Goal: Information Seeking & Learning: Learn about a topic

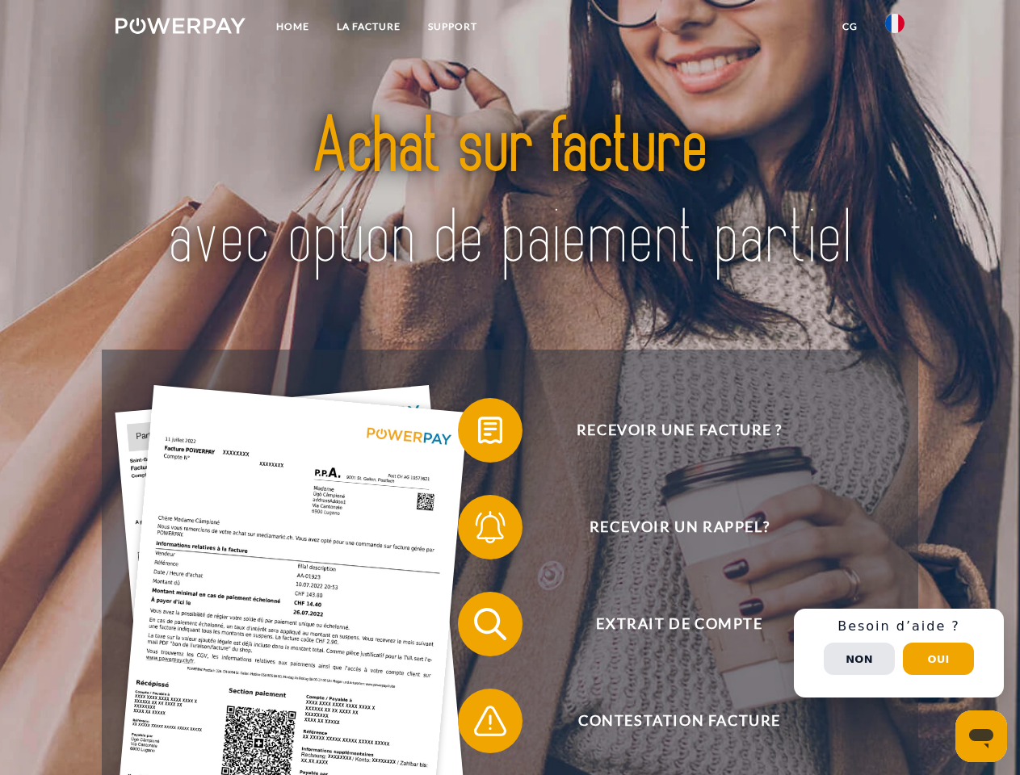
click at [180, 28] on img at bounding box center [180, 26] width 130 height 16
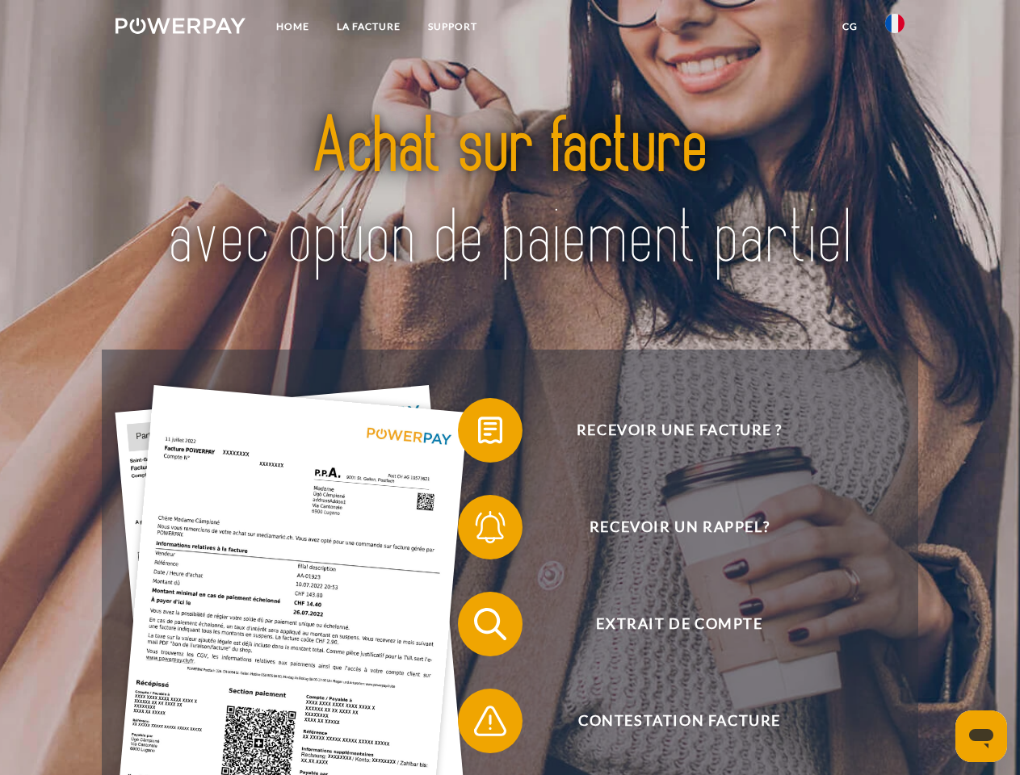
click at [895, 28] on img at bounding box center [894, 23] width 19 height 19
click at [849, 27] on link "CG" at bounding box center [849, 26] width 43 height 29
click at [478, 434] on span at bounding box center [466, 430] width 81 height 81
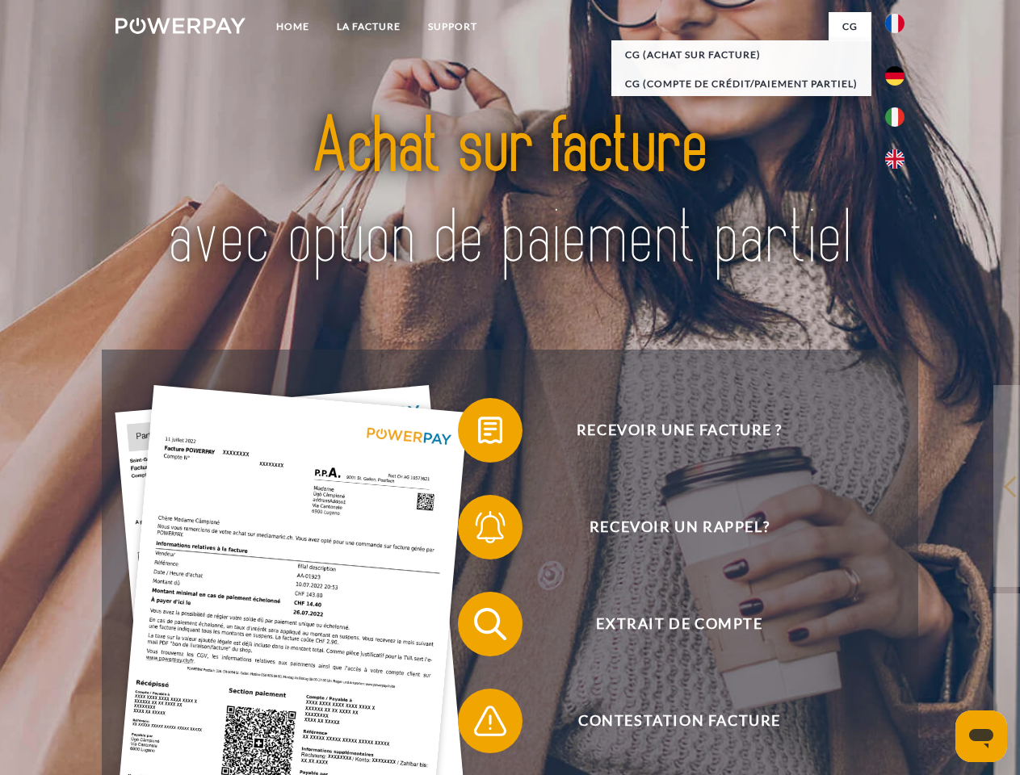
click at [478, 531] on span at bounding box center [466, 527] width 81 height 81
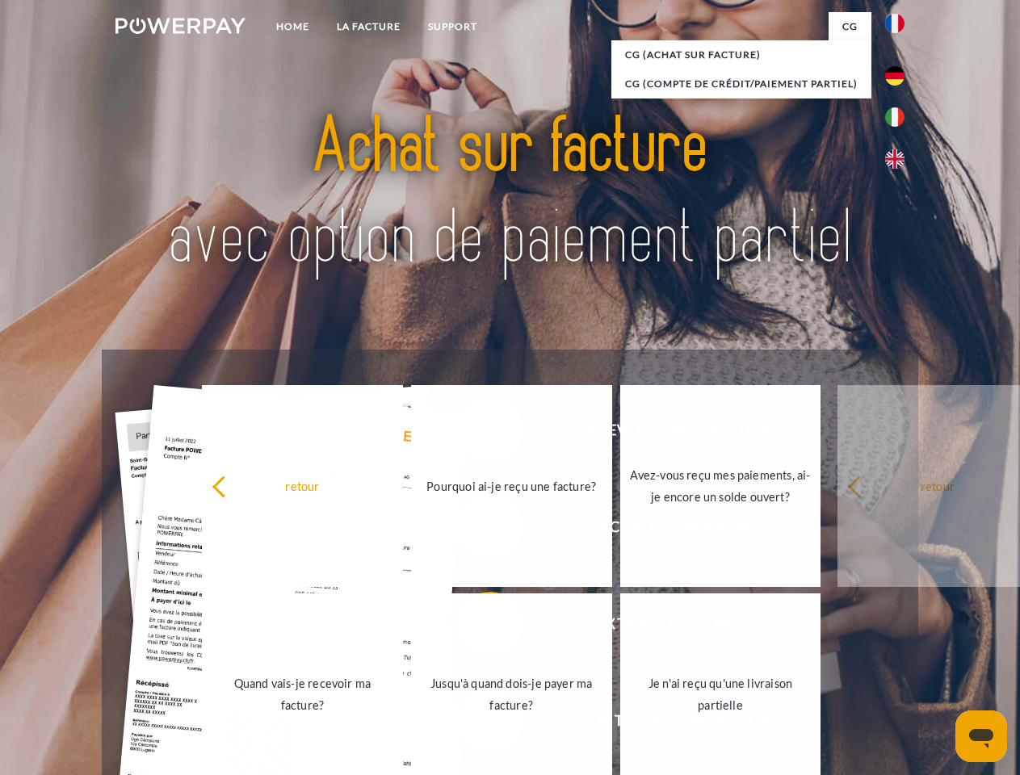
click at [478, 627] on link "Jusqu'à quand dois-je payer ma facture?" at bounding box center [511, 694] width 201 height 202
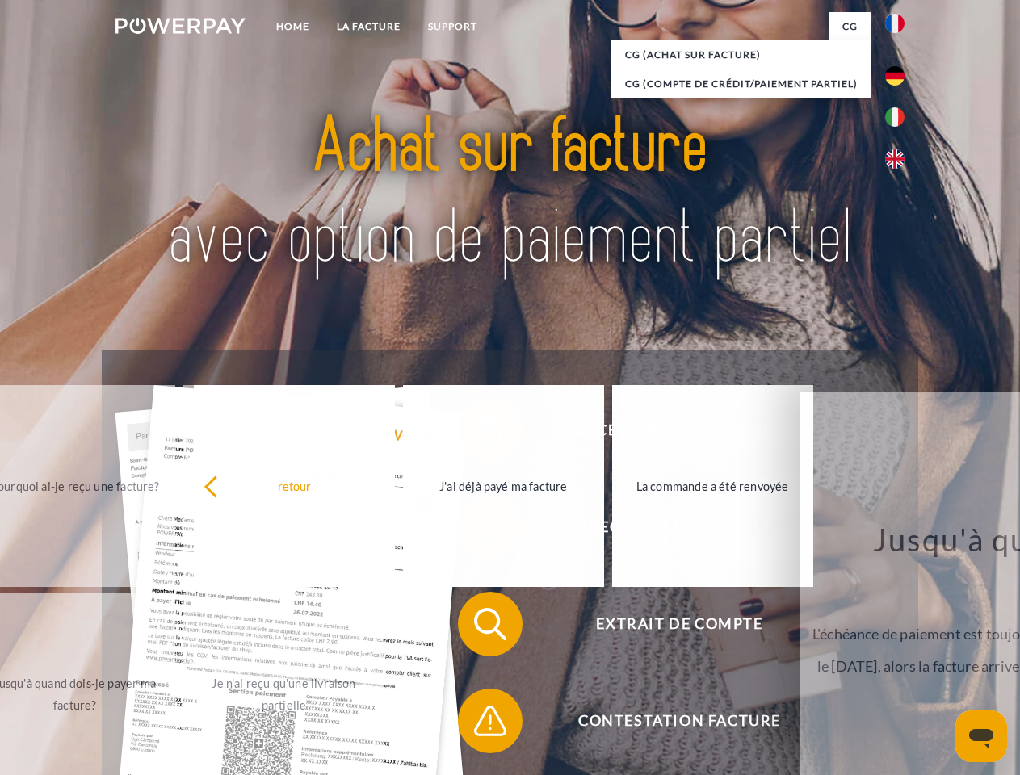
click at [478, 724] on span at bounding box center [466, 721] width 81 height 81
click at [899, 653] on div "Recevoir une facture ? Recevoir un rappel? Extrait de compte retour" at bounding box center [510, 673] width 816 height 646
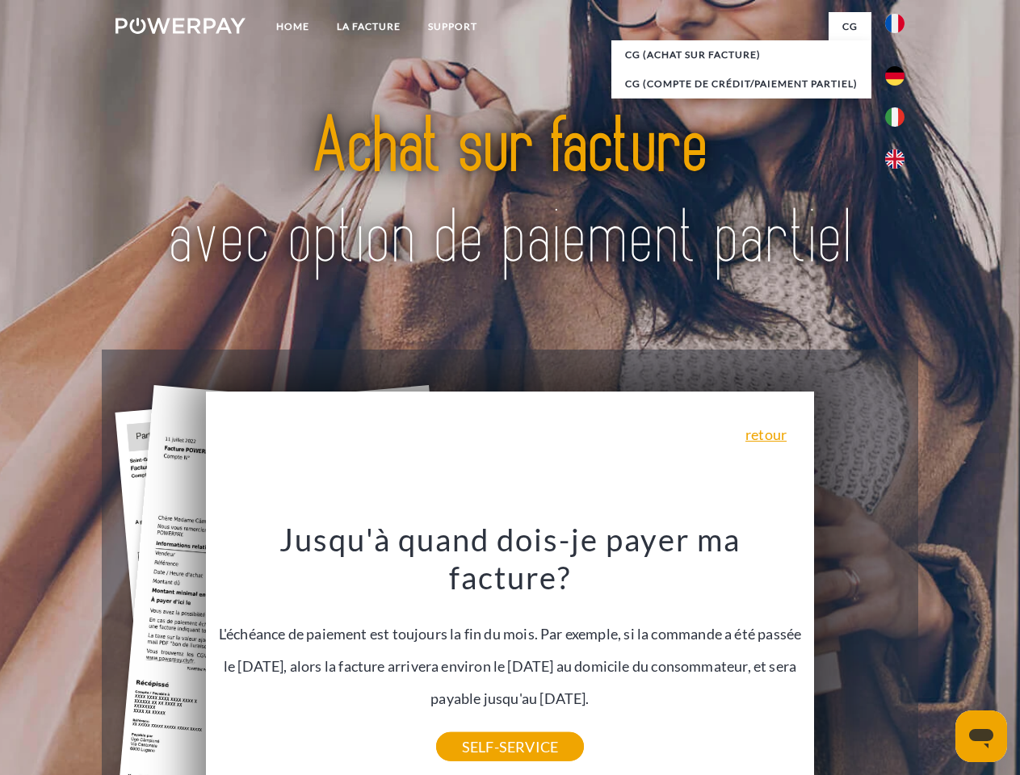
click at [859, 656] on span "Extrait de compte" at bounding box center [679, 624] width 396 height 65
click at [938, 659] on header "Home LA FACTURE Support" at bounding box center [510, 557] width 1020 height 1115
